Goal: Find specific page/section: Locate a particular part of the current website

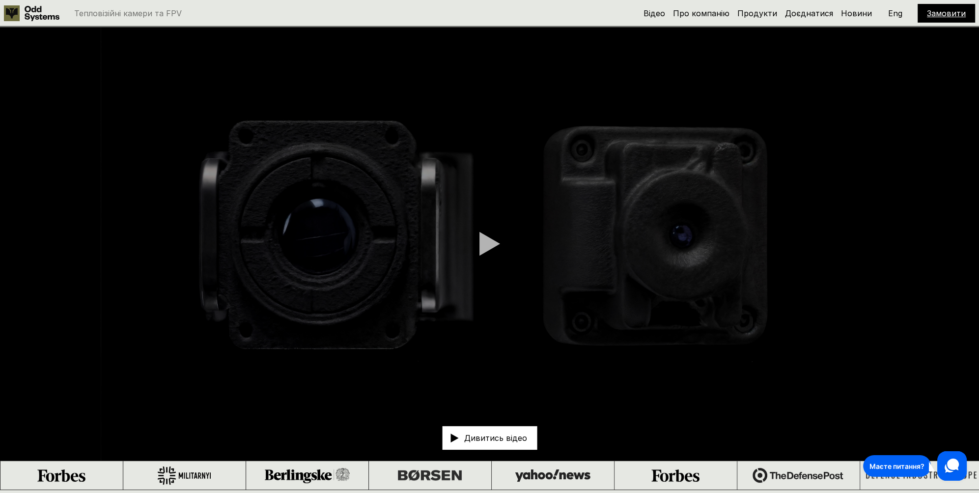
click at [49, 13] on icon at bounding box center [42, 13] width 35 height 15
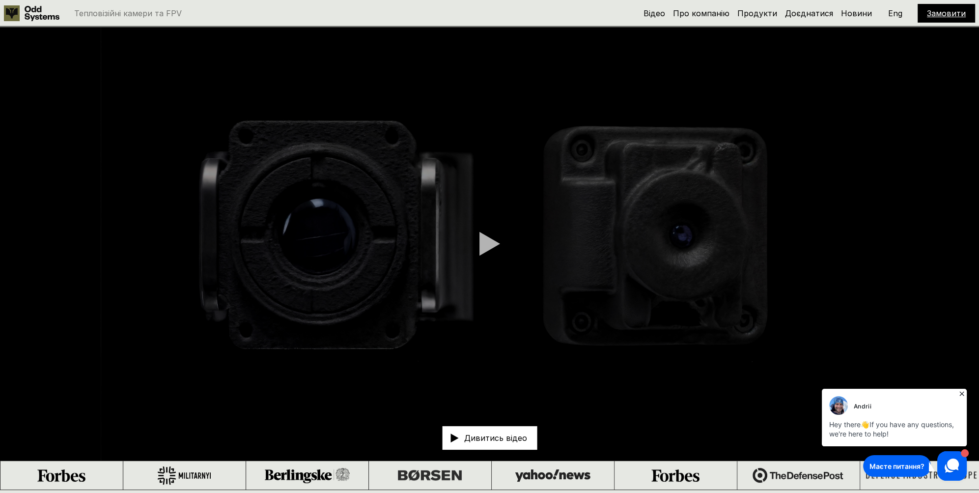
click at [23, 15] on link at bounding box center [34, 13] width 60 height 16
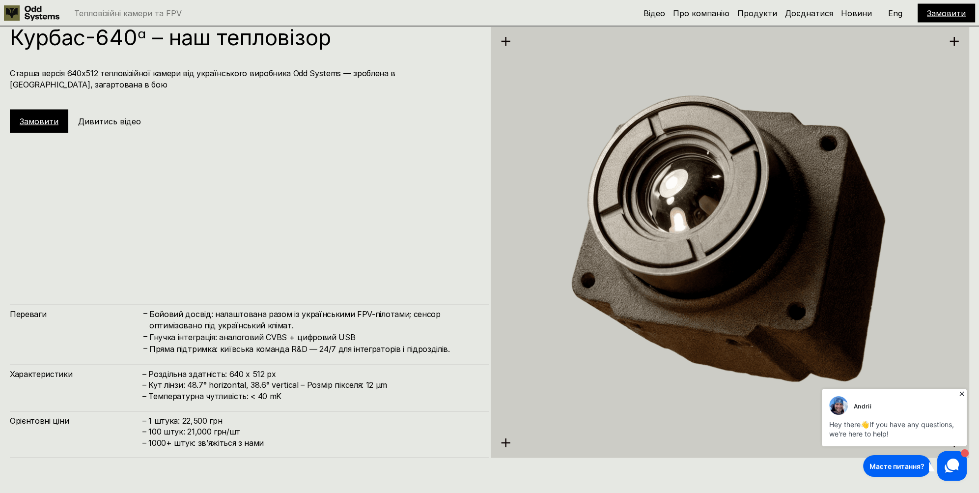
scroll to position [2466, 0]
click at [49, 127] on div "Замовити" at bounding box center [39, 122] width 58 height 24
click at [39, 119] on link "Замовити" at bounding box center [39, 121] width 39 height 10
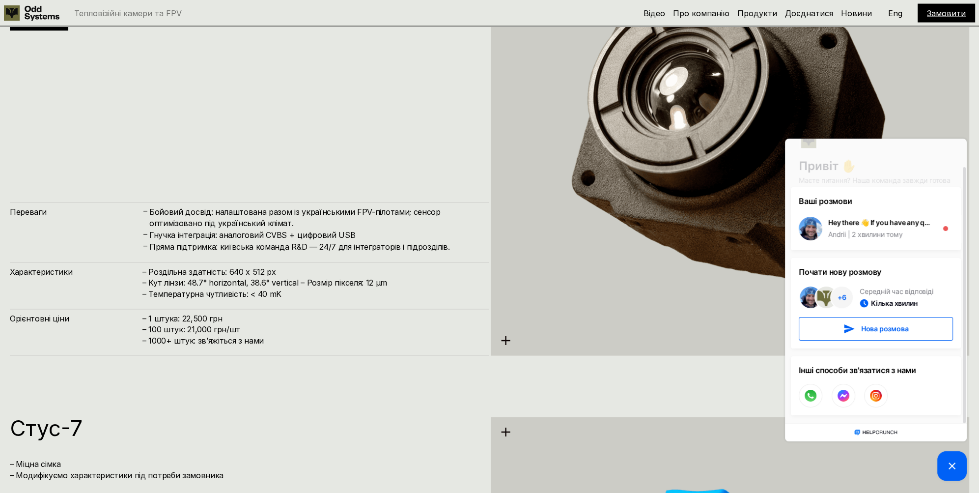
scroll to position [2569, 0]
click at [952, 8] on h5 "Замовити" at bounding box center [946, 13] width 39 height 11
click at [756, 10] on link "Продукти" at bounding box center [757, 13] width 40 height 10
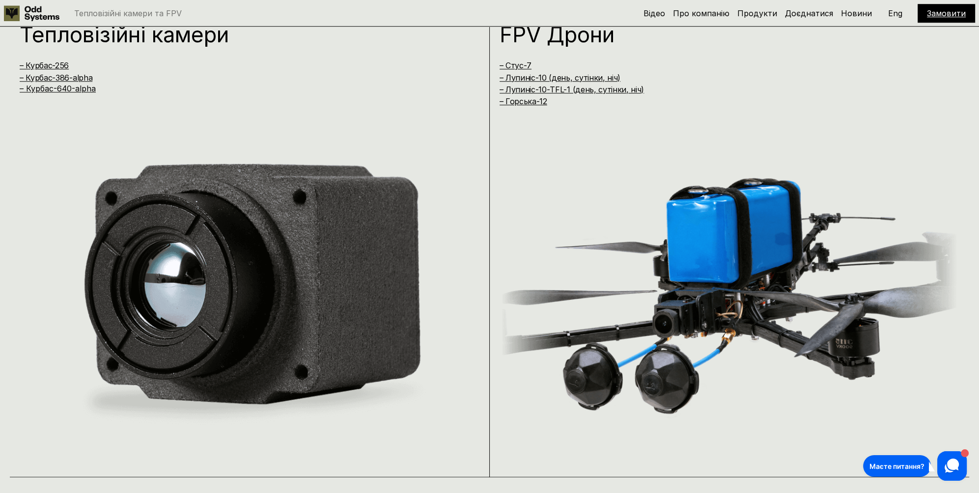
scroll to position [983, 0]
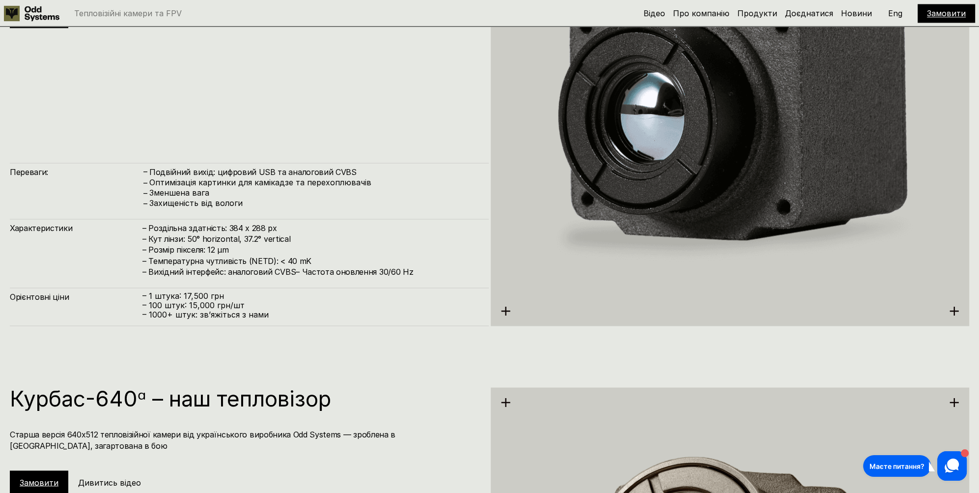
scroll to position [2108, 0]
